Goal: Task Accomplishment & Management: Use online tool/utility

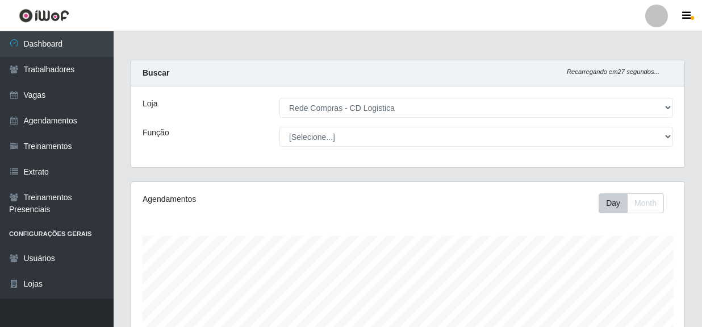
select select "429"
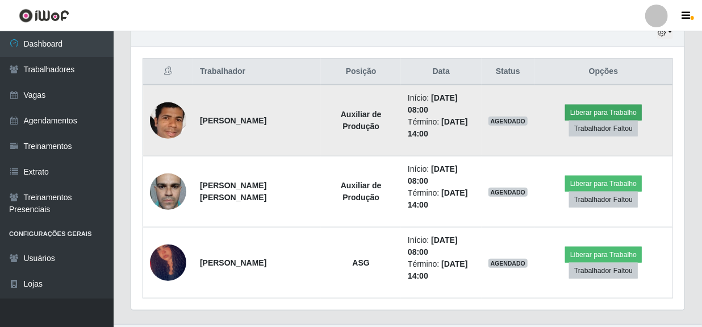
scroll to position [236, 553]
click at [618, 108] on button "Liberar para Trabalho" at bounding box center [603, 113] width 77 height 16
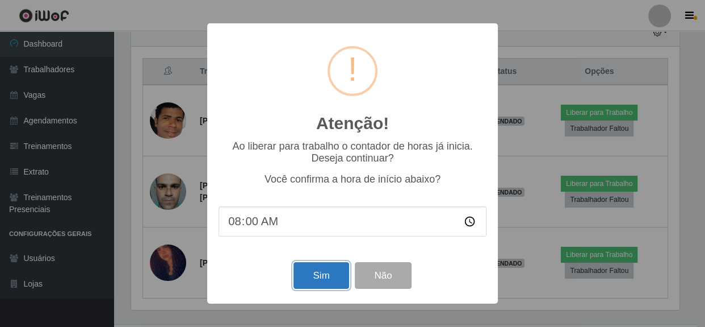
click at [331, 273] on button "Sim" at bounding box center [321, 275] width 55 height 27
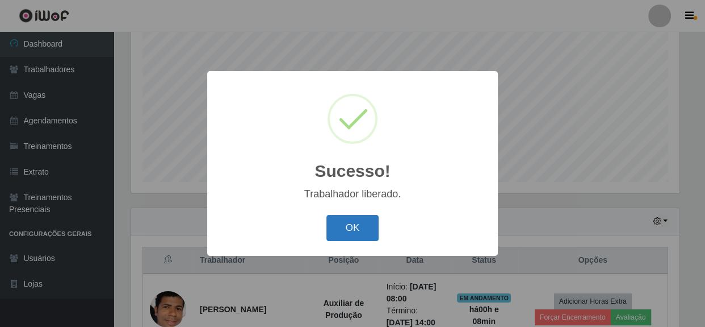
click at [338, 229] on button "OK" at bounding box center [353, 228] width 53 height 27
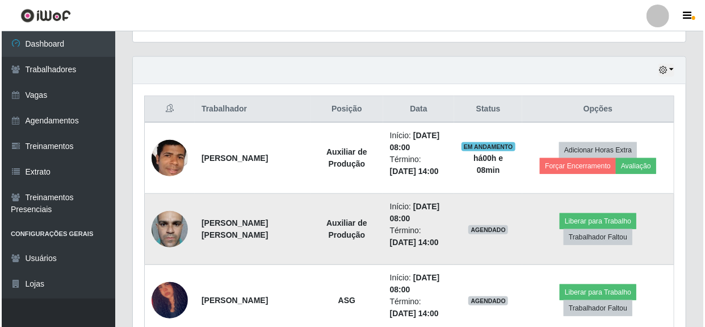
scroll to position [379, 0]
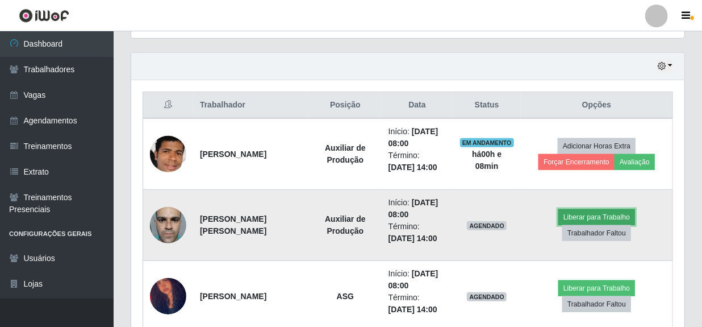
click at [558, 224] on button "Liberar para Trabalho" at bounding box center [596, 217] width 77 height 16
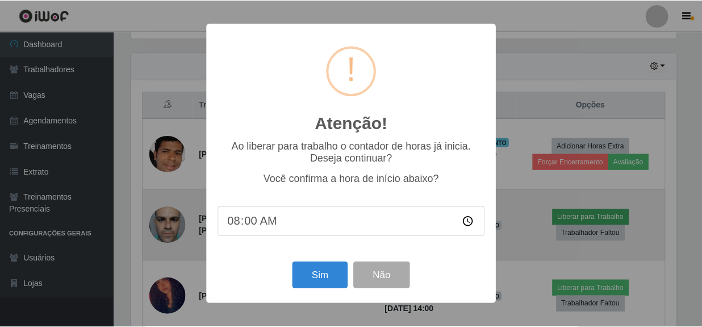
scroll to position [236, 548]
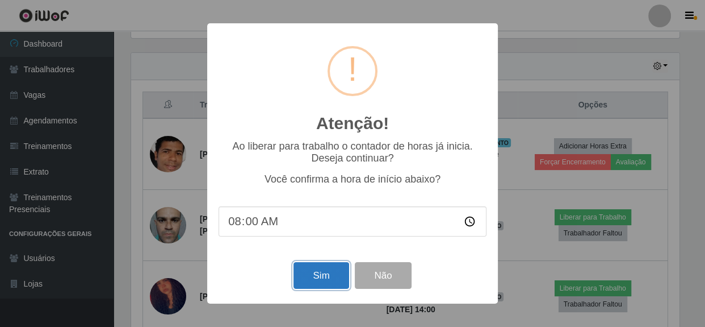
click at [314, 273] on button "Sim" at bounding box center [321, 275] width 55 height 27
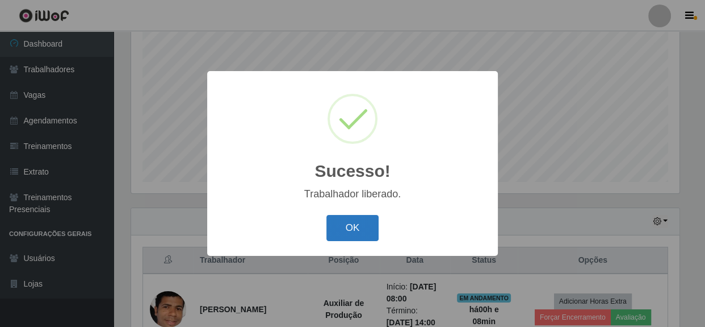
click at [336, 224] on button "OK" at bounding box center [353, 228] width 53 height 27
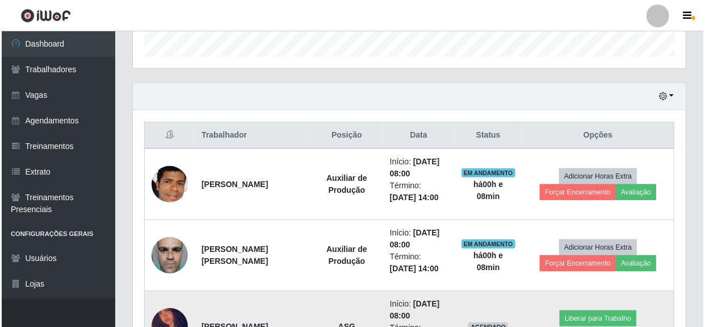
scroll to position [437, 0]
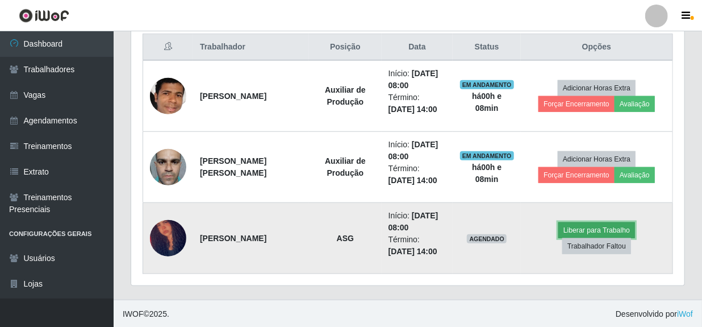
click at [558, 238] on button "Liberar para Trabalho" at bounding box center [596, 230] width 77 height 16
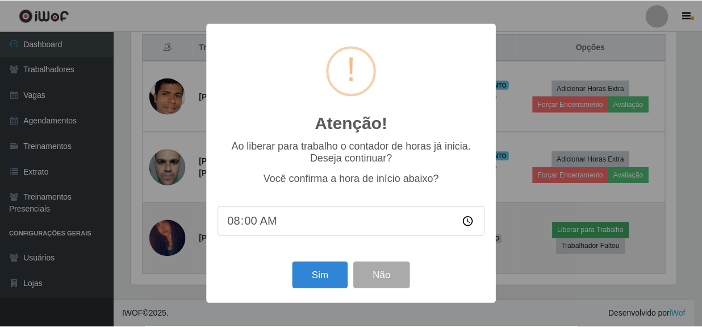
scroll to position [236, 548]
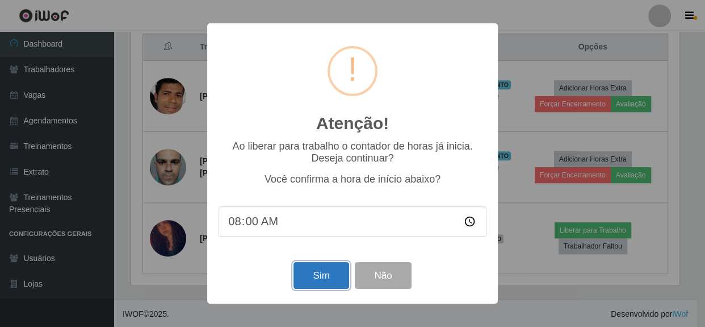
click at [329, 277] on button "Sim" at bounding box center [321, 275] width 55 height 27
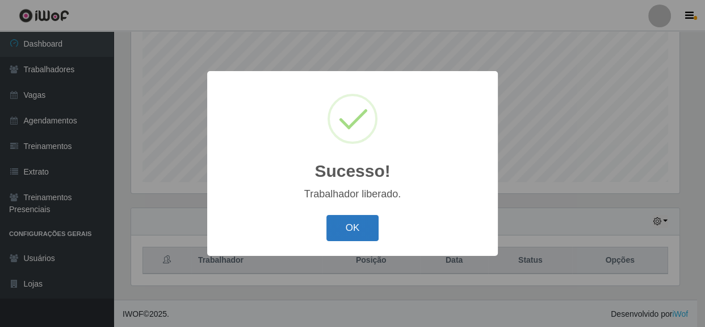
click at [346, 230] on button "OK" at bounding box center [353, 228] width 53 height 27
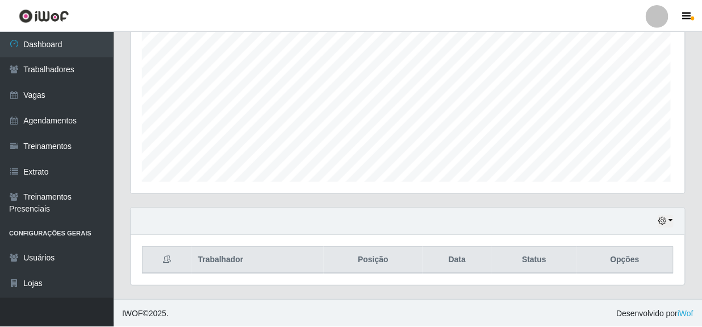
scroll to position [0, 0]
